Goal: Task Accomplishment & Management: Manage account settings

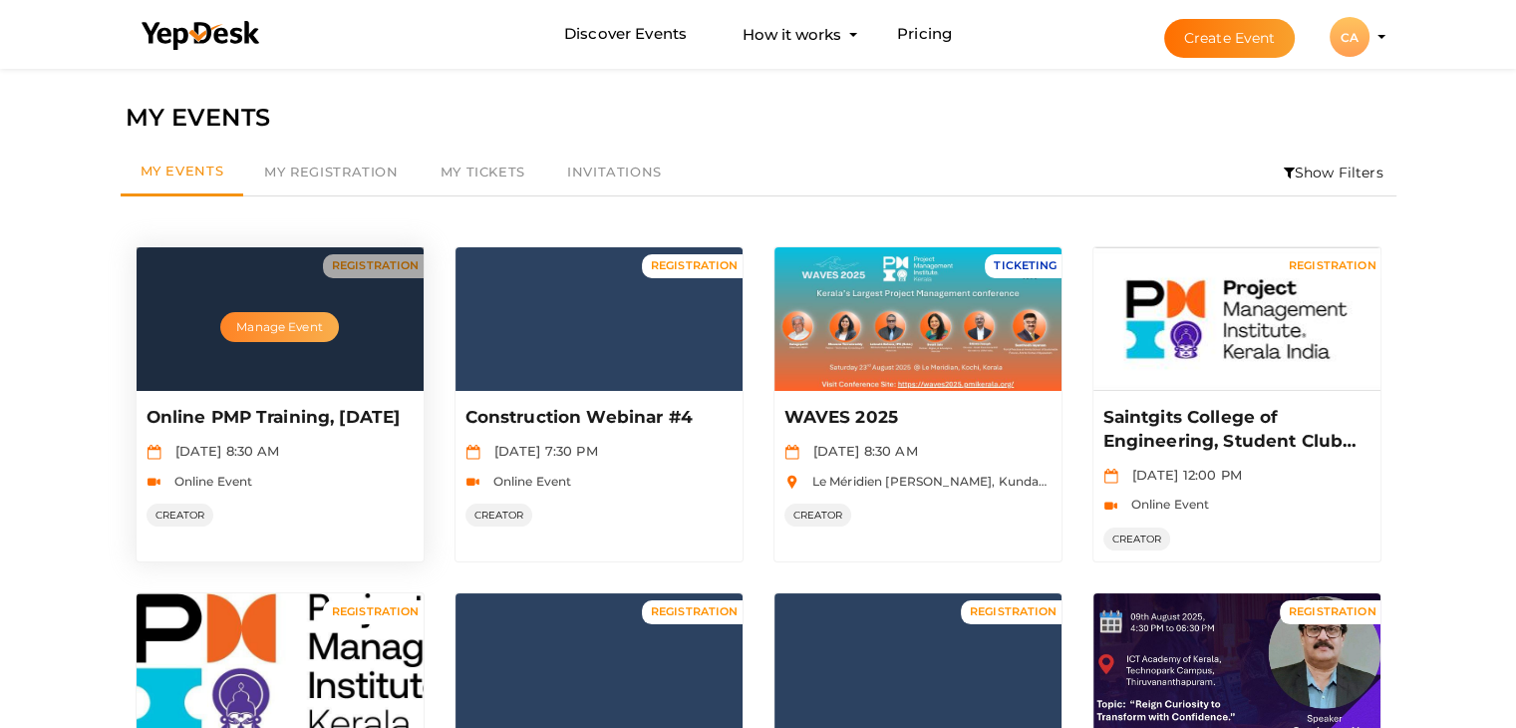
click at [298, 323] on button "Manage Event" at bounding box center [279, 327] width 118 height 30
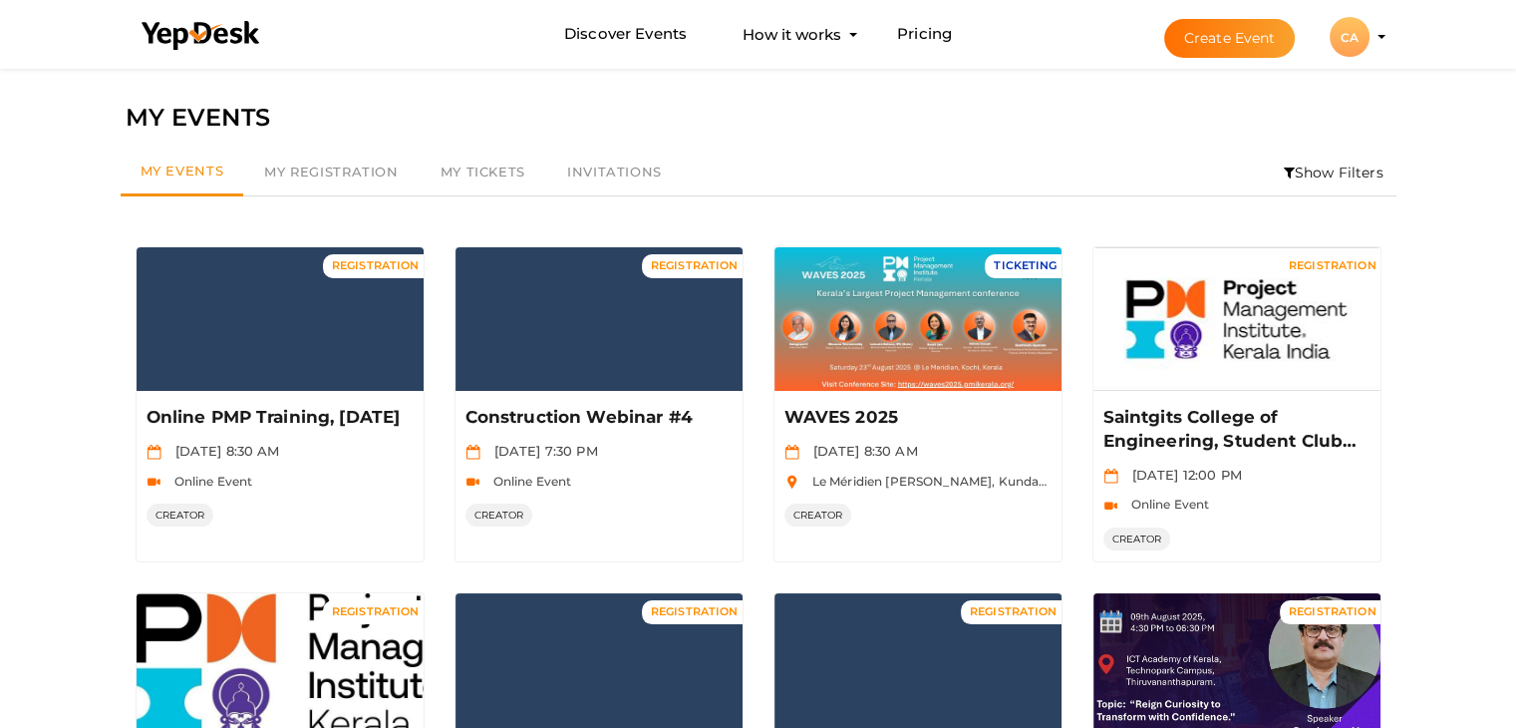
click at [1348, 49] on div "CA" at bounding box center [1350, 37] width 40 height 40
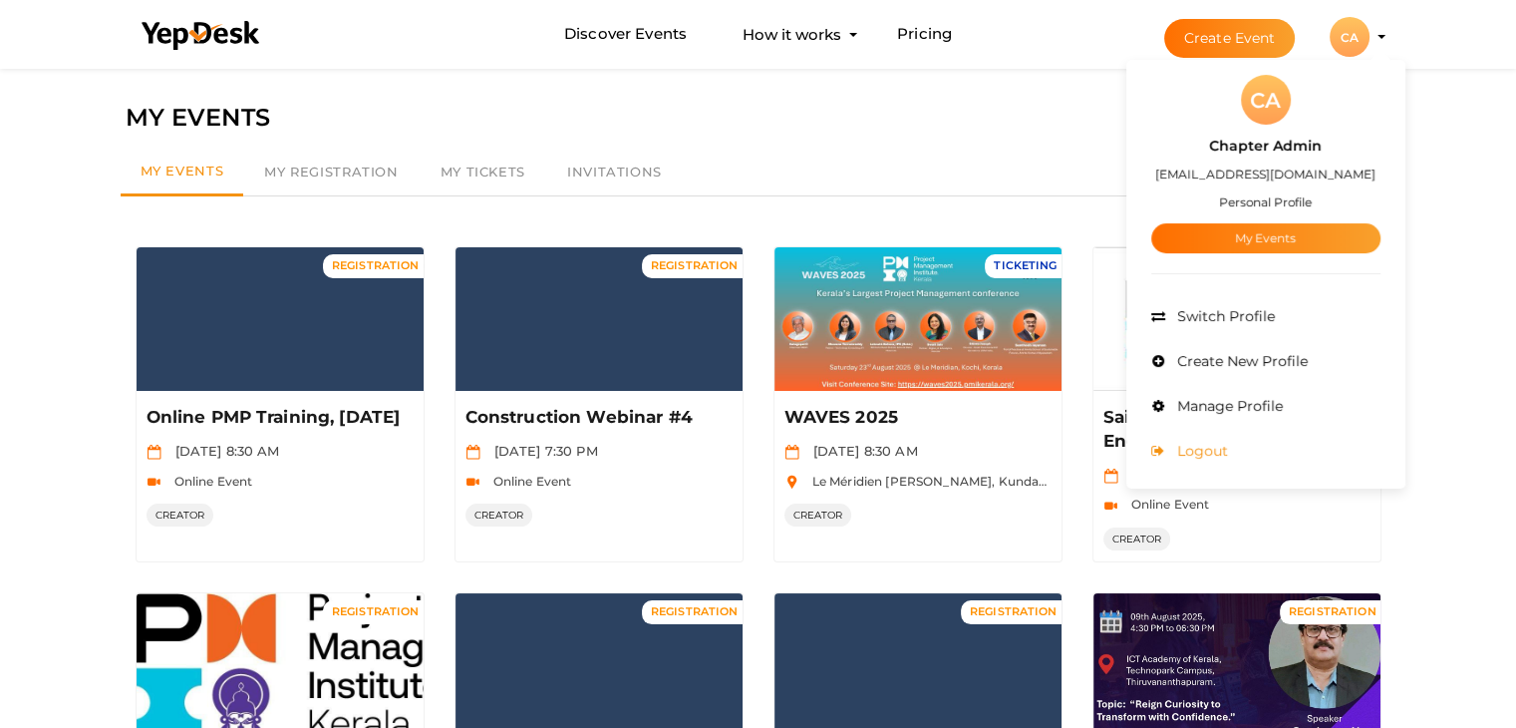
click at [1192, 454] on span "Logout" at bounding box center [1200, 451] width 56 height 18
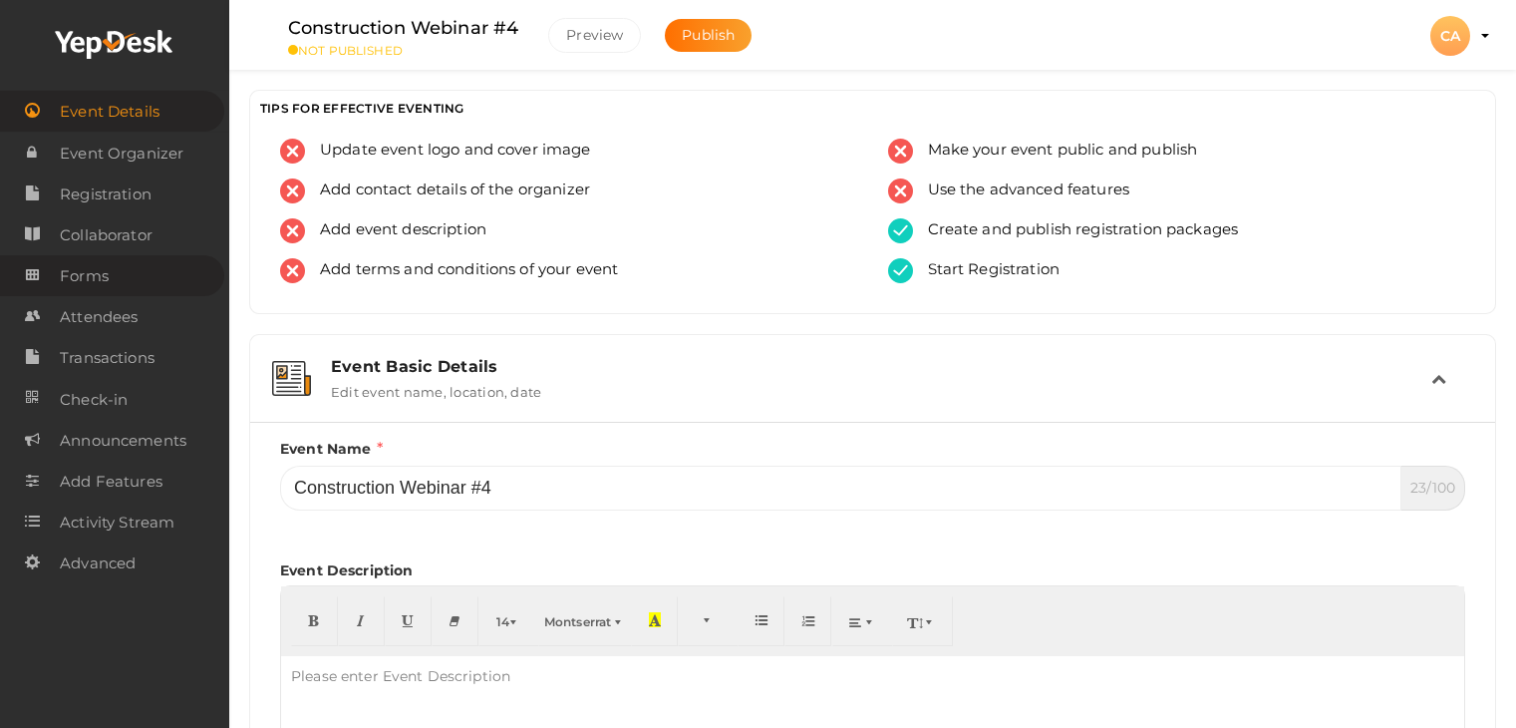
scroll to position [1397, 0]
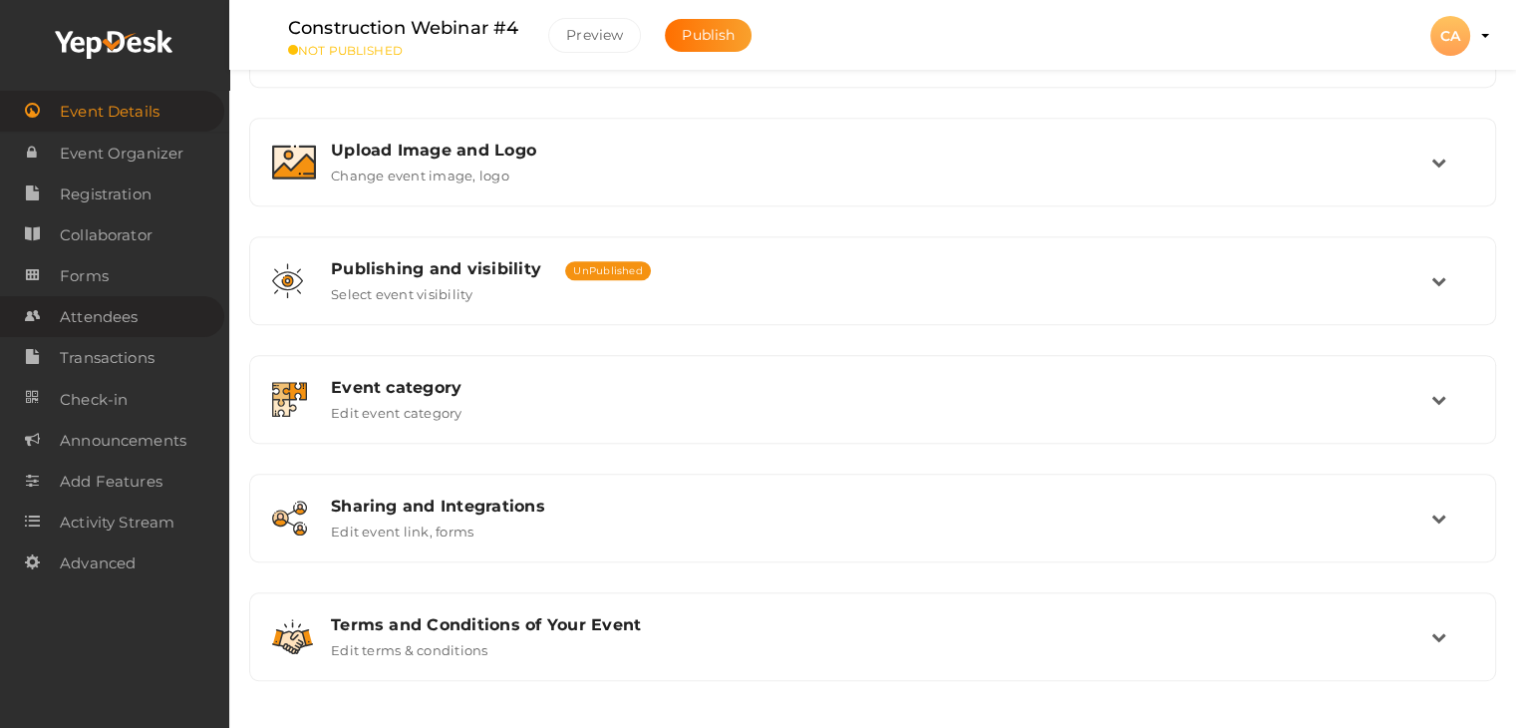
click at [91, 321] on span "Attendees" at bounding box center [99, 317] width 78 height 40
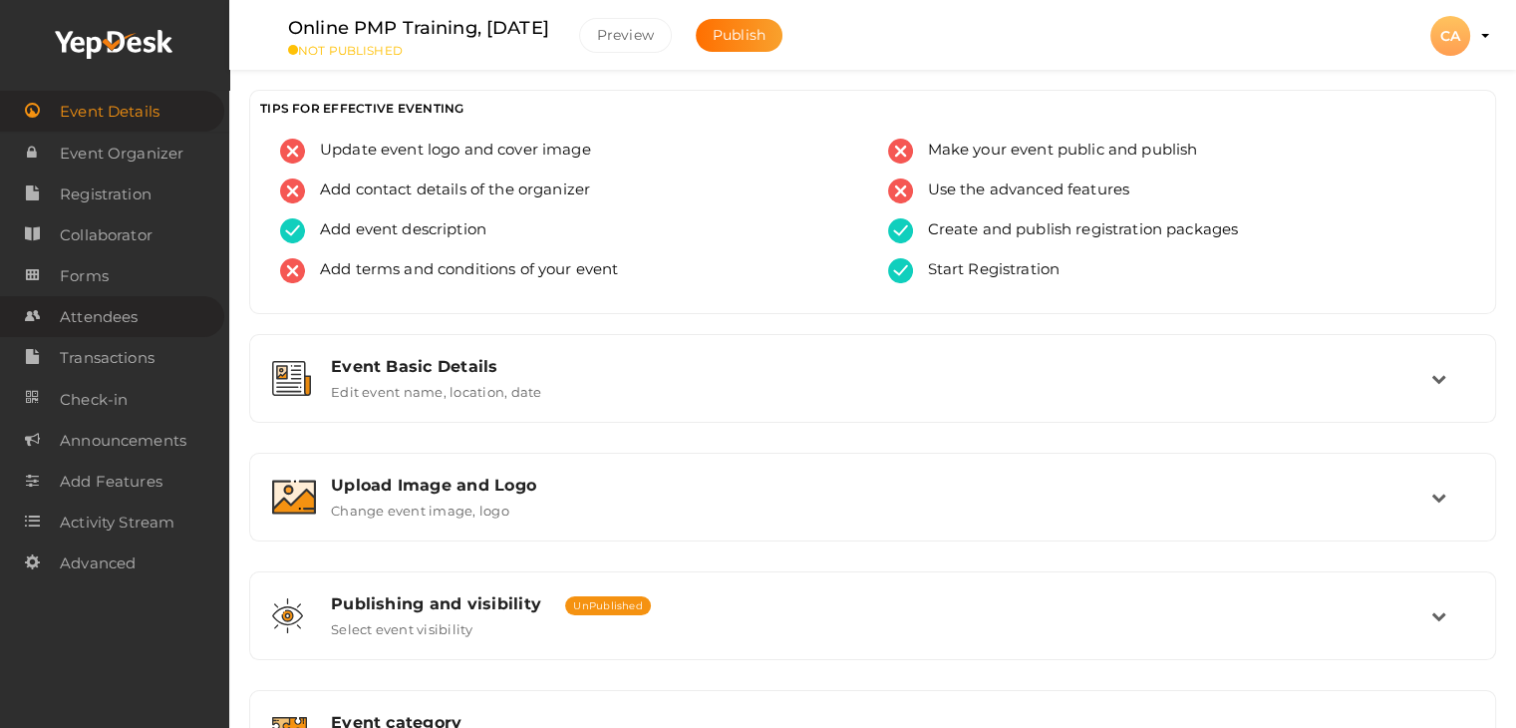
click at [128, 328] on span "Attendees" at bounding box center [99, 317] width 78 height 40
